Goal: Transaction & Acquisition: Obtain resource

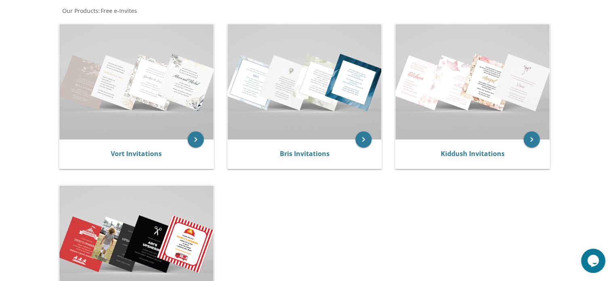
scroll to position [159, 0]
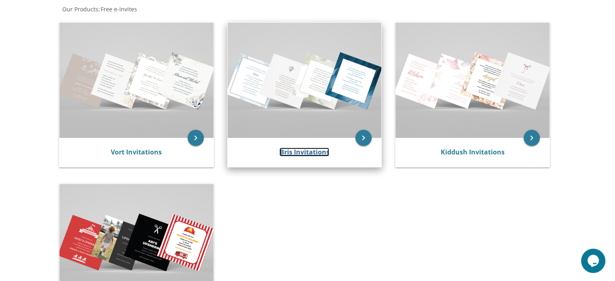
click at [289, 154] on link "Bris Invitations" at bounding box center [305, 152] width 50 height 9
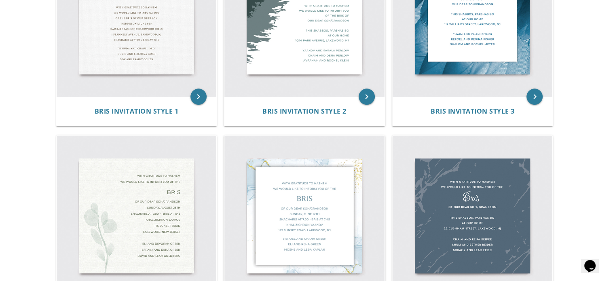
scroll to position [241, 0]
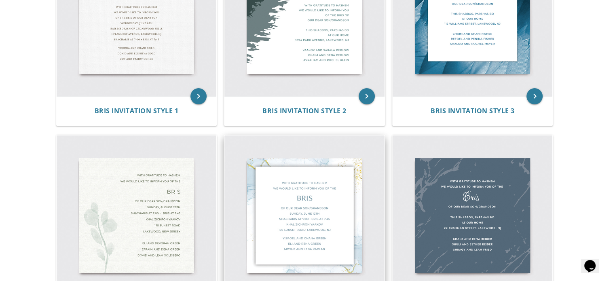
click at [286, 195] on img at bounding box center [305, 216] width 160 height 160
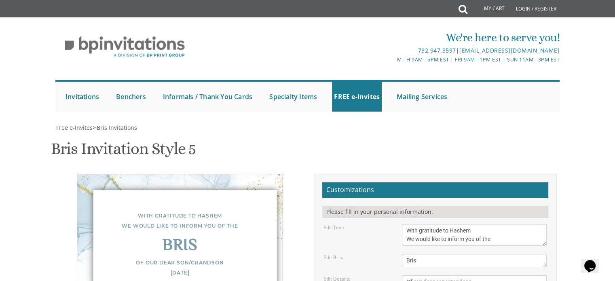
scroll to position [110, 0]
type textarea "O"
paste textarea "which will IYH take place [DATE] Chol Hamoed Sukkos in Yeshiva Rabbeinu [PERSON…"
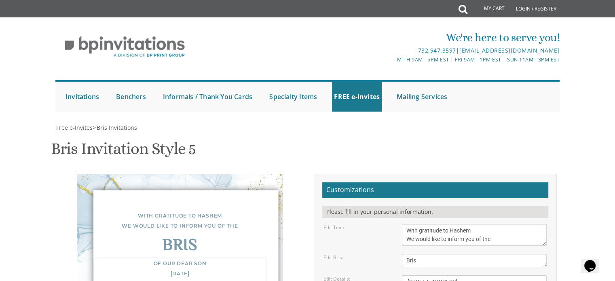
scroll to position [0, 0]
type textarea "of our dear son which will IYH take place [DATE] Chol Hamoed Sukkos in Yeshiva …"
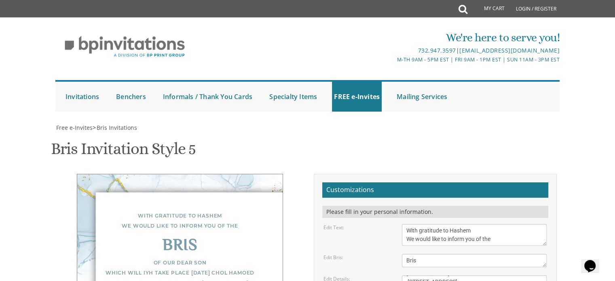
drag, startPoint x: 472, startPoint y: 189, endPoint x: 400, endPoint y: 166, distance: 75.6
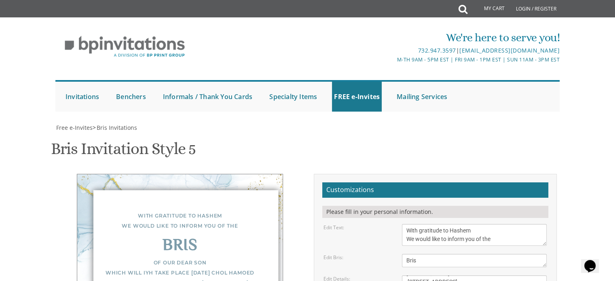
paste textarea "[PERSON_NAME] and [PERSON_NAME]"
type textarea "[PERSON_NAME] and [PERSON_NAME]"
type input "[EMAIL_ADDRESS][DOMAIN_NAME]"
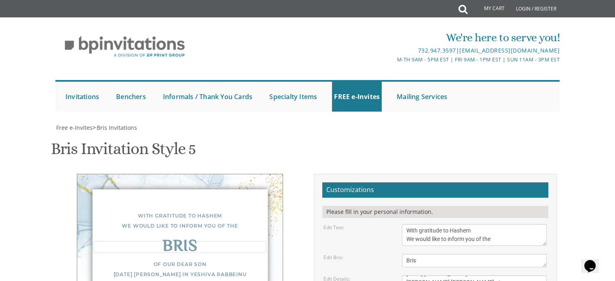
click at [427, 254] on textarea "Bris" at bounding box center [474, 260] width 145 height 13
click at [503, 224] on textarea "With gratitude to Hashem We would like to inform you of the" at bounding box center [474, 235] width 145 height 22
drag, startPoint x: 231, startPoint y: 130, endPoint x: 215, endPoint y: 130, distance: 16.2
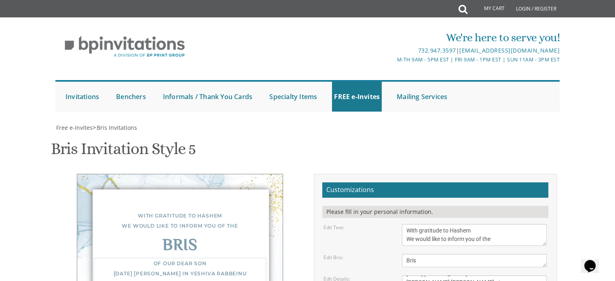
type textarea "of our dear son [DATE] [PERSON_NAME] in Yeshiva Rabbeinu [PERSON_NAME] [PERSON_…"
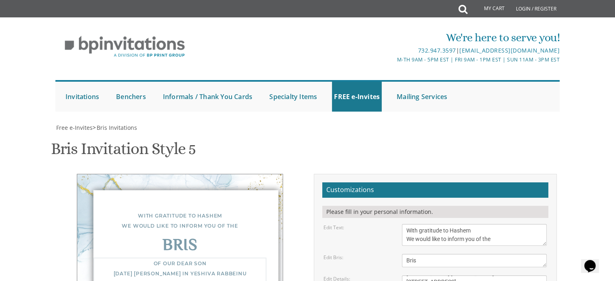
drag, startPoint x: 201, startPoint y: 171, endPoint x: 237, endPoint y: 165, distance: 36.6
drag, startPoint x: 237, startPoint y: 165, endPoint x: 276, endPoint y: 201, distance: 53.3
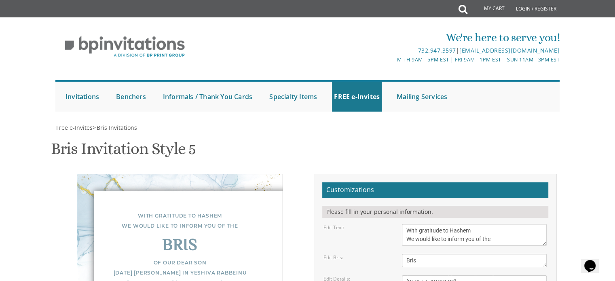
drag, startPoint x: 248, startPoint y: 153, endPoint x: 127, endPoint y: 150, distance: 121.0
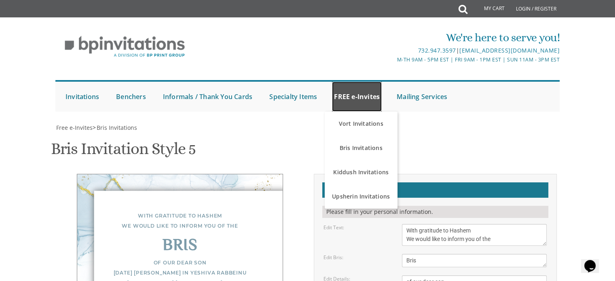
click at [358, 82] on link "FREE e-Invites" at bounding box center [357, 97] width 50 height 30
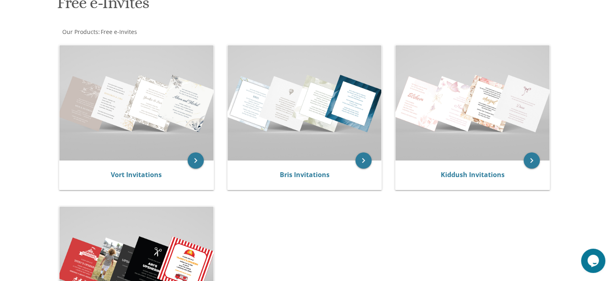
scroll to position [134, 0]
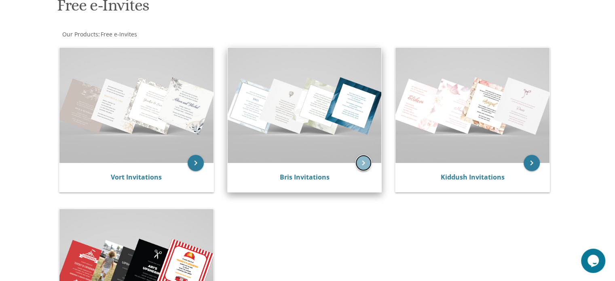
click at [361, 164] on icon "keyboard_arrow_right" at bounding box center [364, 163] width 16 height 16
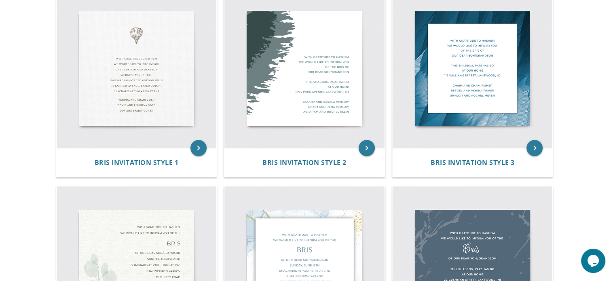
scroll to position [188, 0]
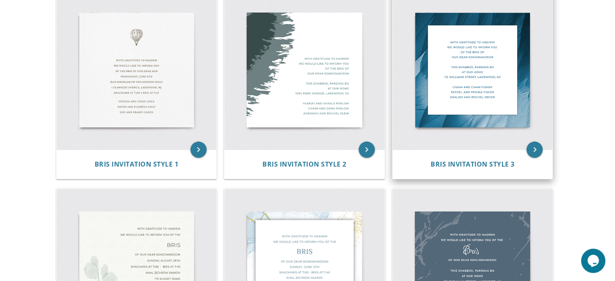
click at [463, 124] on img at bounding box center [473, 70] width 160 height 160
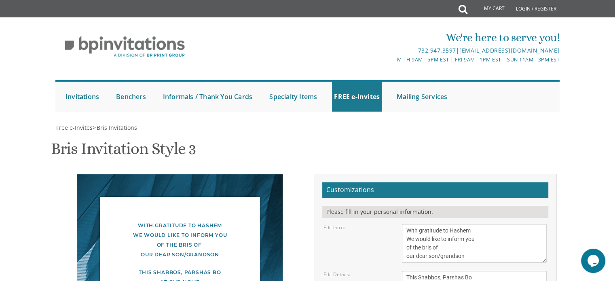
scroll to position [115, 0]
click at [463, 224] on textarea "With gratitude to Hashem We would like to inform you of the bris of our dear so…" at bounding box center [474, 243] width 145 height 39
type textarea "With gratitude to Hashem We would like to inform you of the bris of our dear son"
drag, startPoint x: 495, startPoint y: 181, endPoint x: 400, endPoint y: 159, distance: 97.6
click at [400, 271] on div "This Shabbos, Parshas Bo At our home 100 Williams Street, Lakewood, NJ" at bounding box center [474, 286] width 157 height 30
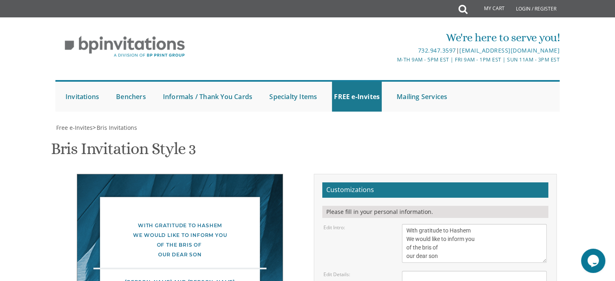
paste textarea "Friday Chol Hamoed Sukkos in Yeshiva Rabbeinu Chaim Berlin Beis Medrash at 1605…"
type textarea "Friday Chol Hamoed Sukkos in Yeshiva Rabbeinu Chaim Berlin Beis Medrash at 1605…"
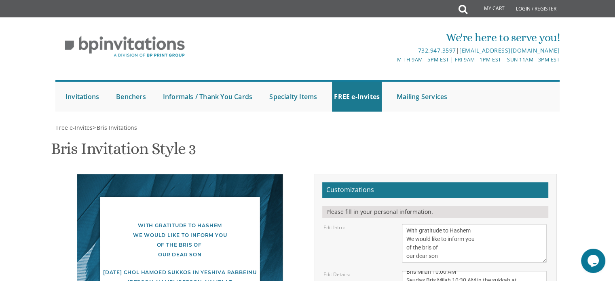
drag, startPoint x: 482, startPoint y: 221, endPoint x: 403, endPoint y: 195, distance: 83.4
paste textarea "[PERSON_NAME] and [PERSON_NAME]"
type textarea "[PERSON_NAME] and [PERSON_NAME]"
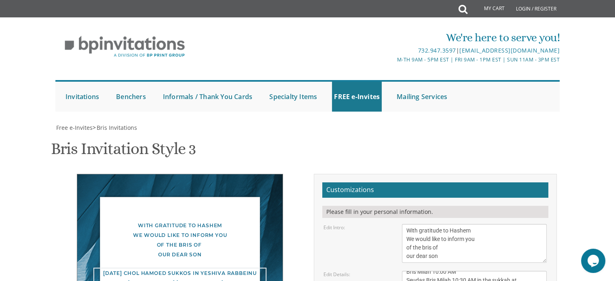
click at [500, 271] on textarea "This Shabbos, Parshas Bo At our home 100 Williams Street, Lakewood, NJ" at bounding box center [474, 286] width 145 height 30
click at [477, 271] on textarea "This Shabbos, Parshas Bo At our home 100 Williams Street, Lakewood, NJ" at bounding box center [474, 286] width 145 height 30
type textarea "Friday Chol Hamoed Sukkos in Yeshiva Rabbeinu Chaim Berlin Beis Medrash at 1605…"
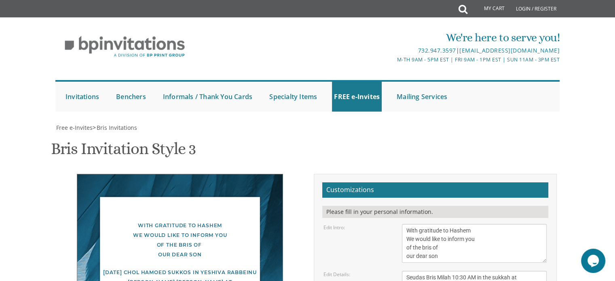
click at [407, 224] on textarea "With gratitude to Hashem We would like to inform you of the bris of our dear so…" at bounding box center [474, 243] width 145 height 39
type textarea "With gratitude to Hashem We would like to inform you of the bris of our dear son"
click at [490, 271] on textarea "This Shabbos, Parshas Bo At our home 100 Williams Street, Lakewood, NJ" at bounding box center [474, 286] width 145 height 30
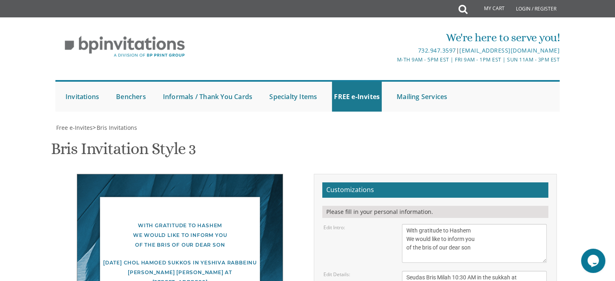
click at [204, 221] on div "With gratitude to Hashem We would like to inform you of the bris of our dear son" at bounding box center [179, 235] width 173 height 29
click at [198, 221] on div "With gratitude to Hashem We would like to inform you of the bris of our dear son" at bounding box center [179, 235] width 173 height 29
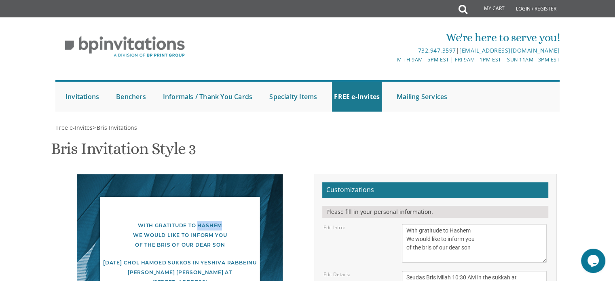
click at [198, 221] on div "With gratitude to Hashem We would like to inform you of the bris of our dear son" at bounding box center [179, 235] width 173 height 29
click at [199, 221] on div "With gratitude to Hashem We would like to inform you of the bris of our dear son" at bounding box center [179, 235] width 173 height 29
click at [210, 221] on div "With gratitude to Hashem We would like to inform you of the bris of our dear son" at bounding box center [179, 235] width 173 height 29
drag, startPoint x: 190, startPoint y: 235, endPoint x: 188, endPoint y: 211, distance: 24.0
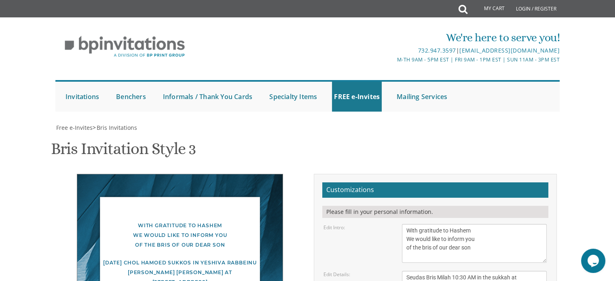
click at [188, 211] on div "With gratitude to Hashem We would like to inform you of the bris of our dear so…" at bounding box center [180, 286] width 206 height 225
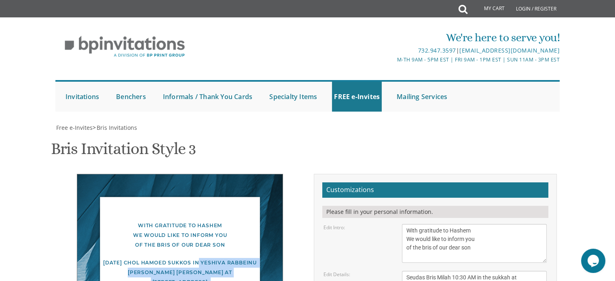
drag, startPoint x: 203, startPoint y: 174, endPoint x: 199, endPoint y: 140, distance: 34.2
click at [199, 174] on div "With gratitude to Hashem We would like to inform you of the bris of our dear so…" at bounding box center [180, 286] width 206 height 225
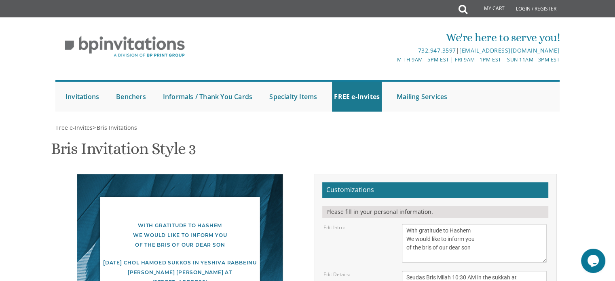
scroll to position [92, 0]
drag, startPoint x: 197, startPoint y: 148, endPoint x: 193, endPoint y: 118, distance: 30.3
click at [193, 174] on div "With gratitude to Hashem We would like to inform you of the bris of our dear so…" at bounding box center [180, 286] width 206 height 225
click at [196, 221] on div "With gratitude to Hashem We would like to inform you of the bris of our dear son" at bounding box center [179, 235] width 173 height 29
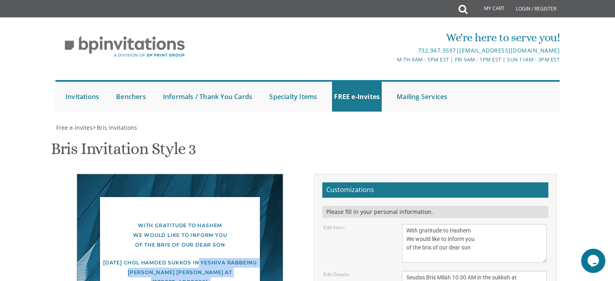
drag, startPoint x: 199, startPoint y: 167, endPoint x: 199, endPoint y: 209, distance: 42.5
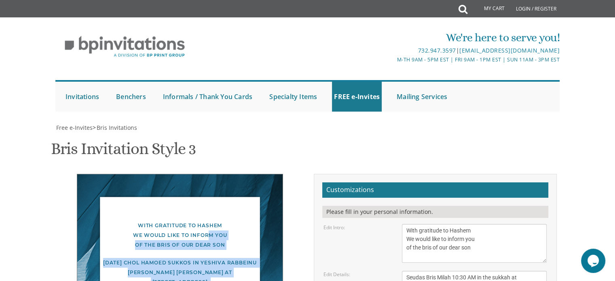
drag, startPoint x: 223, startPoint y: 221, endPoint x: 209, endPoint y: 138, distance: 84.2
click at [209, 174] on div "With gratitude to Hashem We would like to inform you of the bris of our dear so…" at bounding box center [180, 286] width 206 height 225
click at [210, 221] on div "With gratitude to Hashem We would like to inform you of the bris of our dear son" at bounding box center [179, 235] width 173 height 29
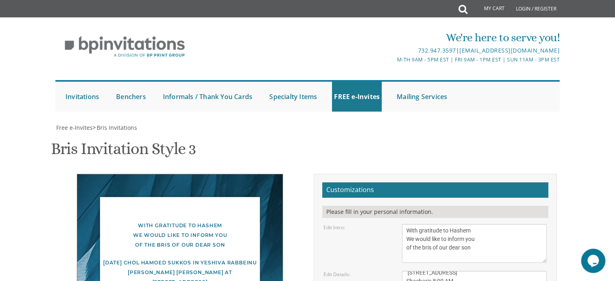
scroll to position [30, 0]
click at [406, 271] on textarea "This Shabbos, Parshas Bo At our home 100 Williams Street, Lakewood, NJ" at bounding box center [474, 286] width 145 height 30
click at [361, 271] on div "Edit Details: This Shabbos, Parshas Bo At our home 100 Williams Street, Lakewoo…" at bounding box center [435, 286] width 235 height 30
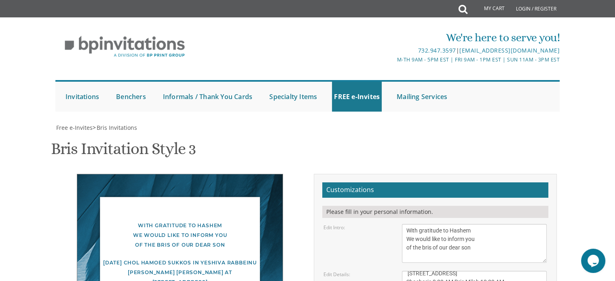
scroll to position [0, 0]
click at [485, 271] on textarea "This Shabbos, Parshas Bo At our home 100 Williams Street, Lakewood, NJ" at bounding box center [474, 286] width 145 height 30
click at [528, 271] on textarea "This Shabbos, Parshas Bo At our home 100 Williams Street, Lakewood, NJ" at bounding box center [474, 286] width 145 height 30
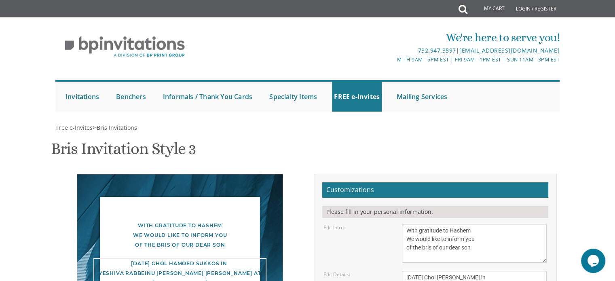
click at [479, 271] on textarea "This Shabbos, Parshas Bo At our home 100 Williams Street, Lakewood, NJ" at bounding box center [474, 286] width 145 height 30
type textarea "Friday Chol Hamoed Sukkos in Yeshiva Rabbeinu Chaim Berlin Beis Medrash 1605 Co…"
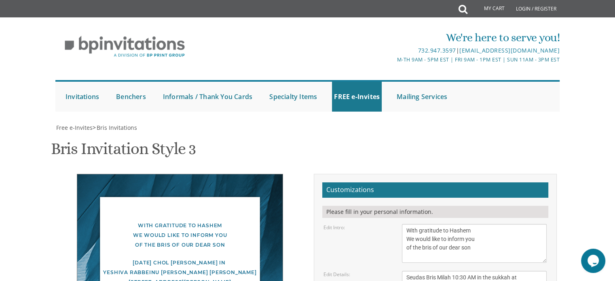
type input "[EMAIL_ADDRESS][DOMAIN_NAME]"
